Goal: Information Seeking & Learning: Learn about a topic

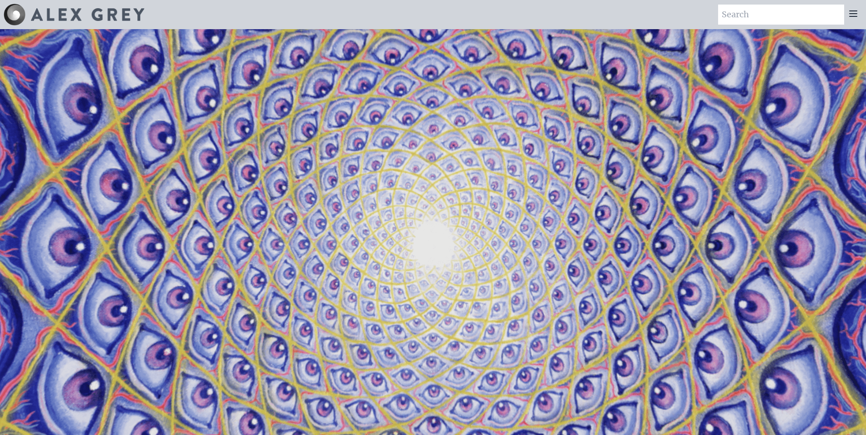
click at [855, 12] on icon at bounding box center [853, 13] width 11 height 11
click at [846, 18] on div at bounding box center [853, 15] width 18 height 20
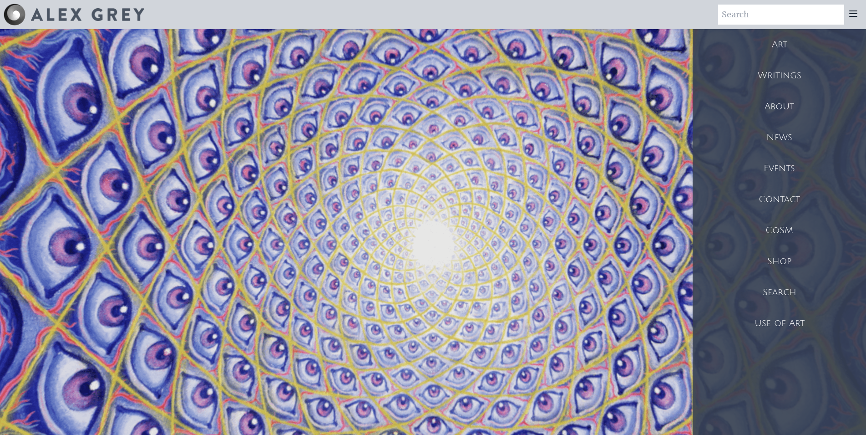
click at [785, 41] on div "Art" at bounding box center [779, 44] width 173 height 31
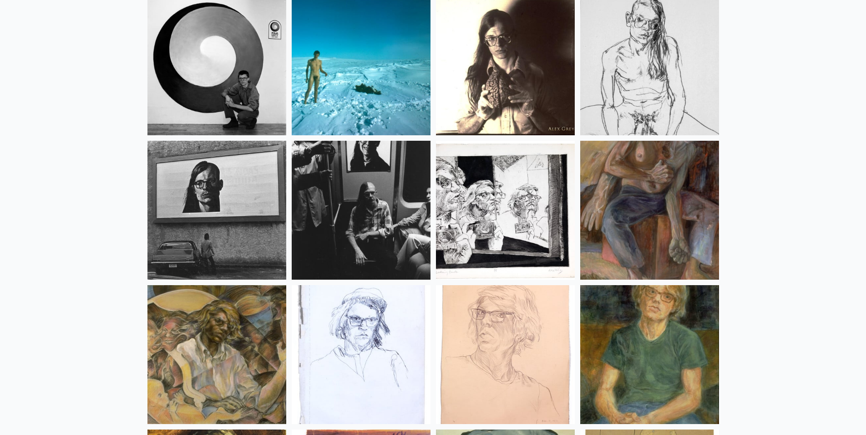
scroll to position [12025, 0]
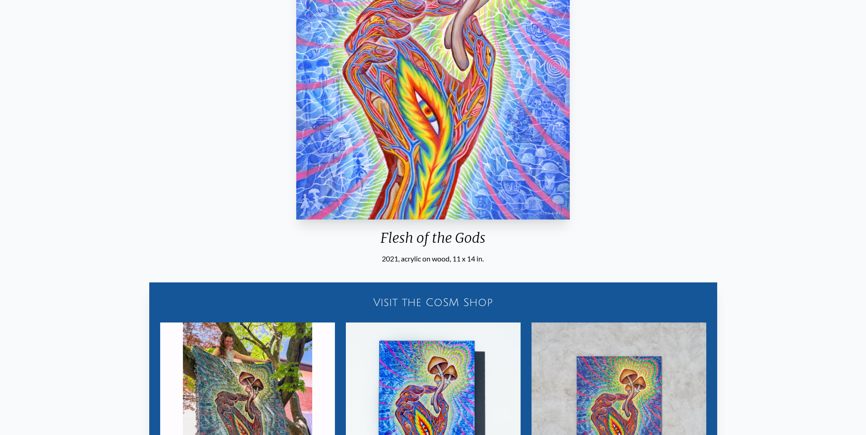
scroll to position [426, 0]
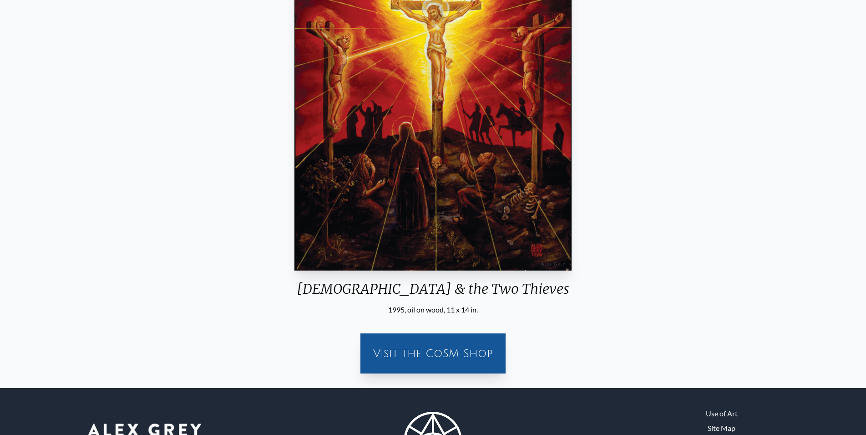
scroll to position [93, 0]
